Goal: Information Seeking & Learning: Learn about a topic

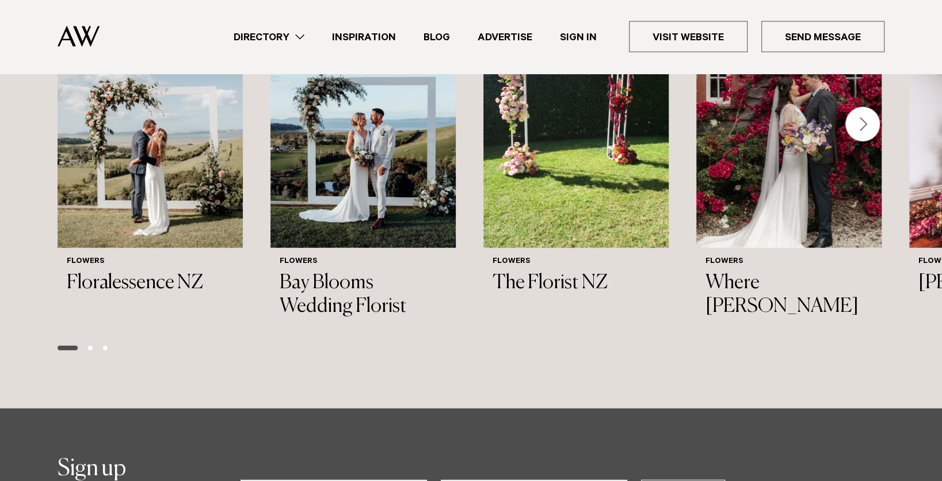
scroll to position [1956, 0]
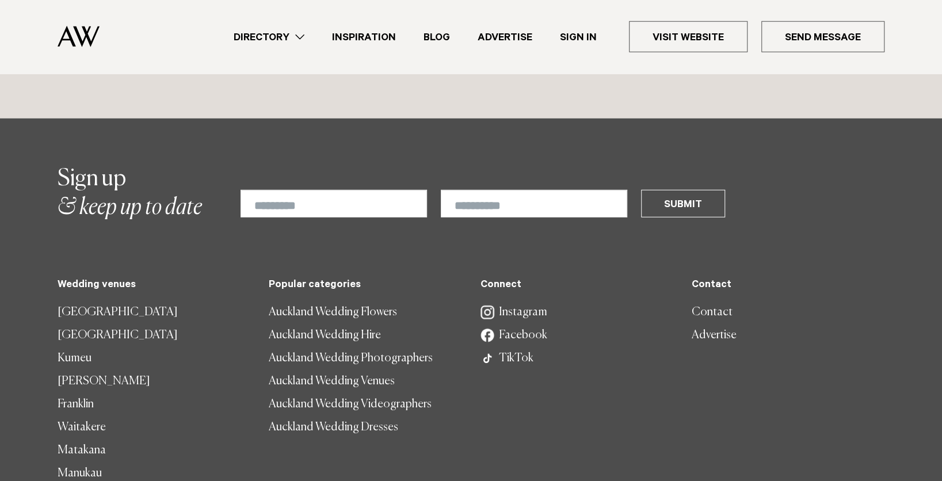
click at [108, 324] on link "[GEOGRAPHIC_DATA]" at bounding box center [154, 335] width 193 height 23
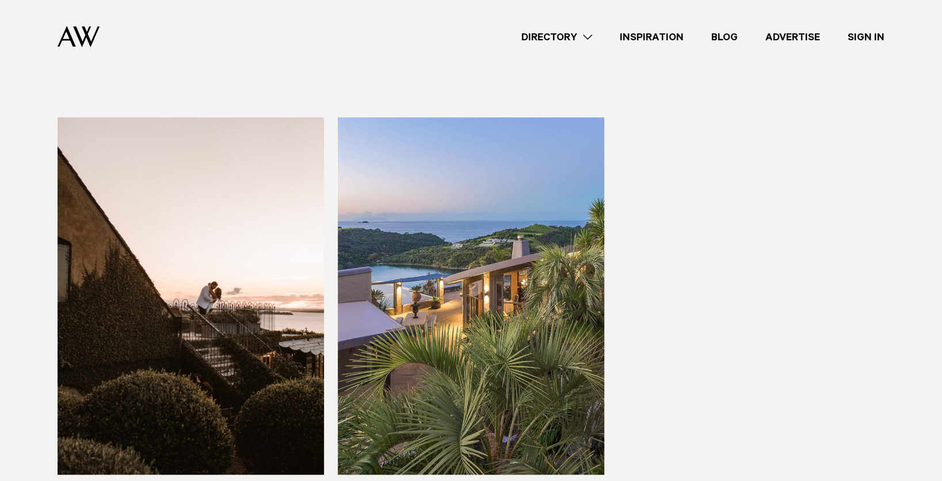
scroll to position [345, 0]
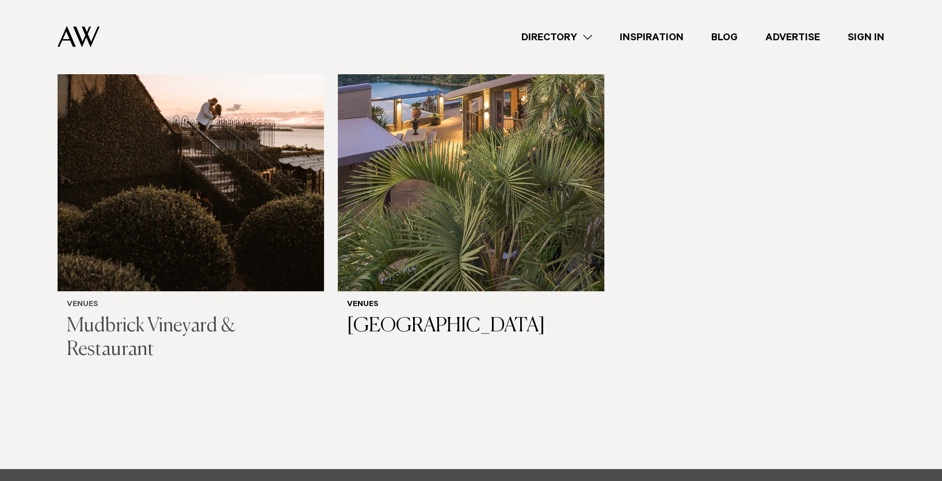
click at [139, 329] on h3 "Mudbrick Vineyard & Restaurant" at bounding box center [191, 338] width 248 height 47
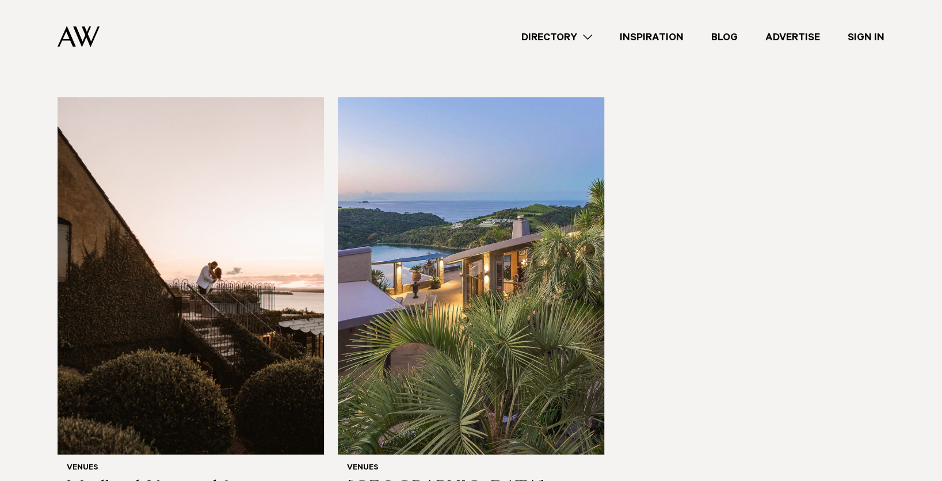
scroll to position [0, 0]
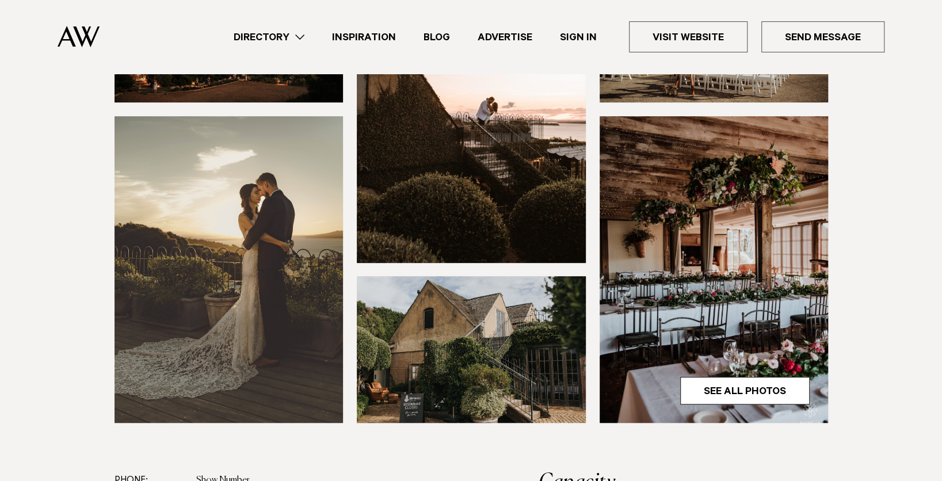
scroll to position [288, 0]
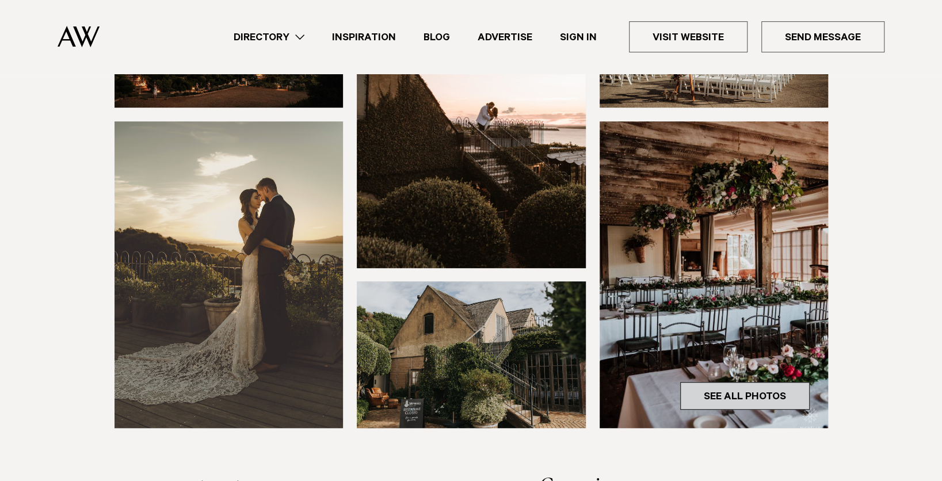
click at [765, 393] on link "See All Photos" at bounding box center [744, 396] width 129 height 28
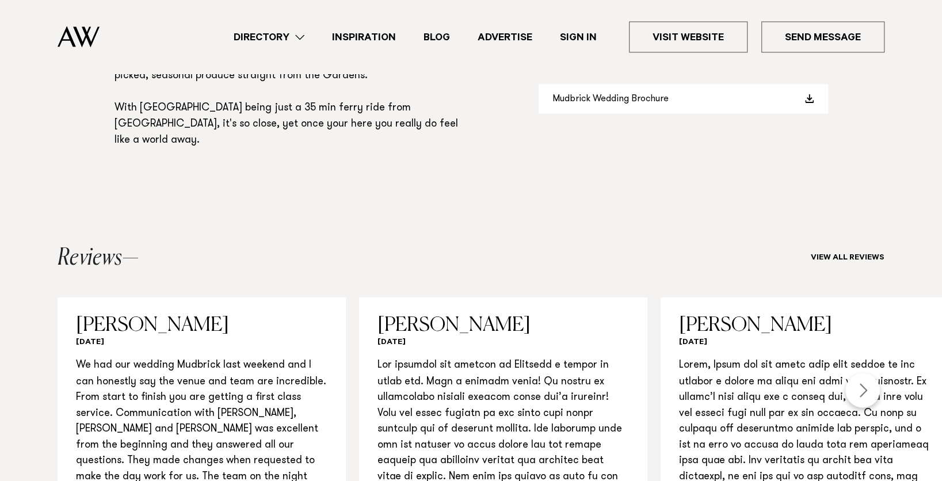
scroll to position [1265, 0]
